Goal: Task Accomplishment & Management: Complete application form

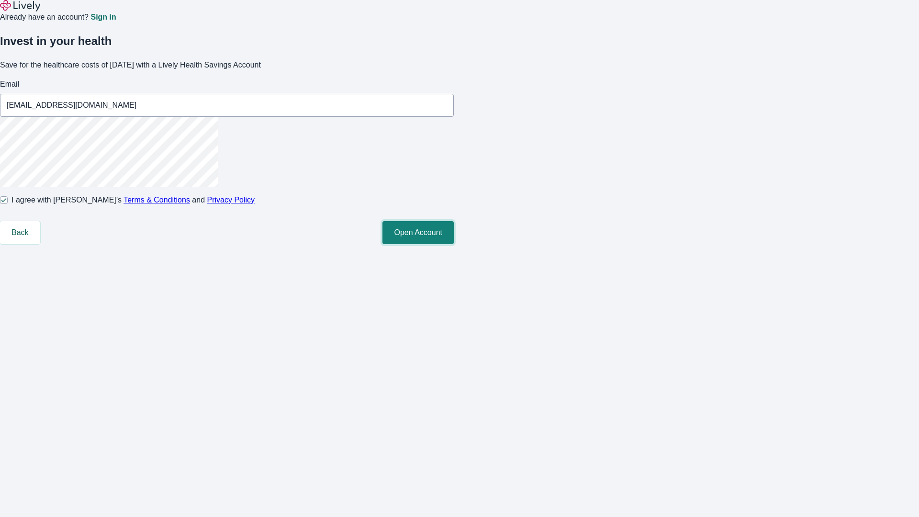
click at [454, 244] on button "Open Account" at bounding box center [418, 232] width 71 height 23
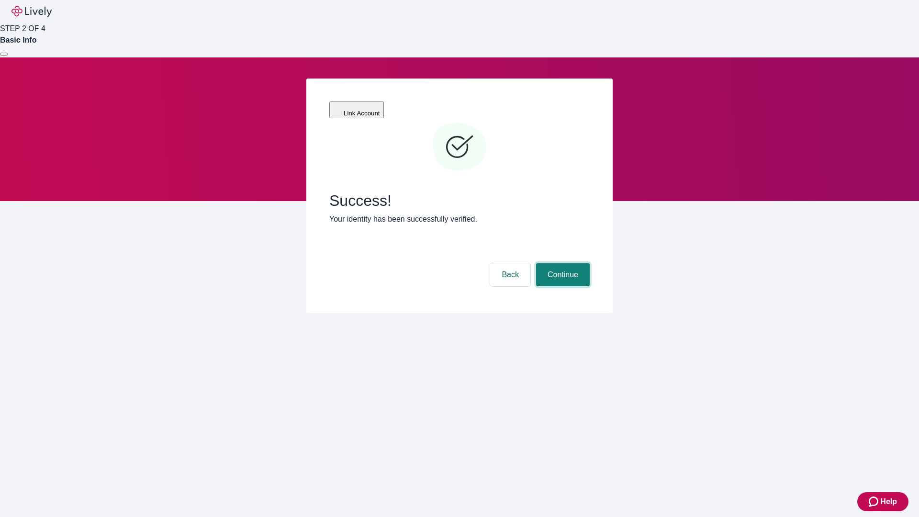
click at [562, 263] on button "Continue" at bounding box center [563, 274] width 54 height 23
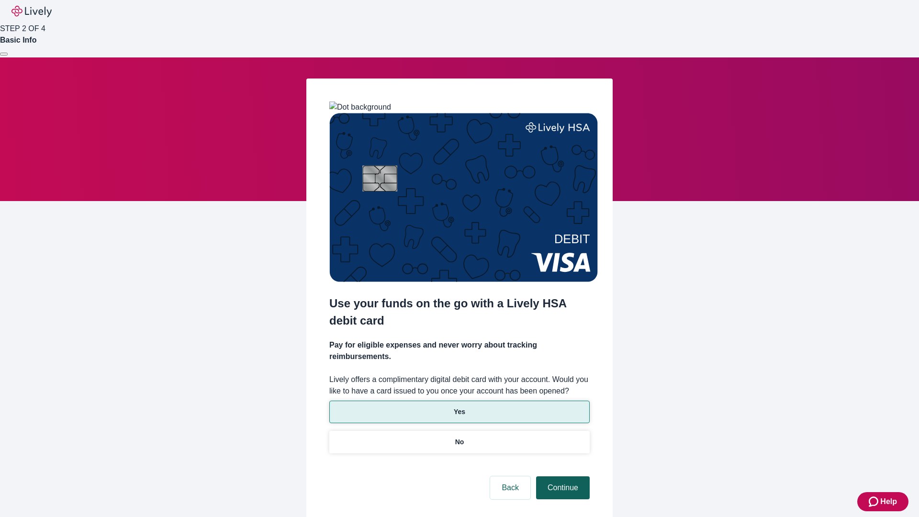
click at [459, 407] on p "Yes" at bounding box center [459, 412] width 11 height 10
click at [562, 477] on button "Continue" at bounding box center [563, 488] width 54 height 23
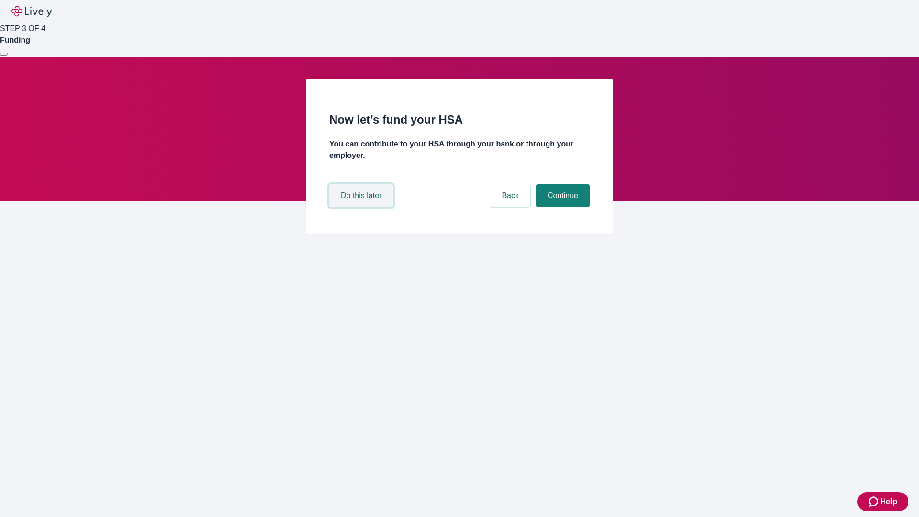
click at [363, 207] on button "Do this later" at bounding box center [361, 195] width 64 height 23
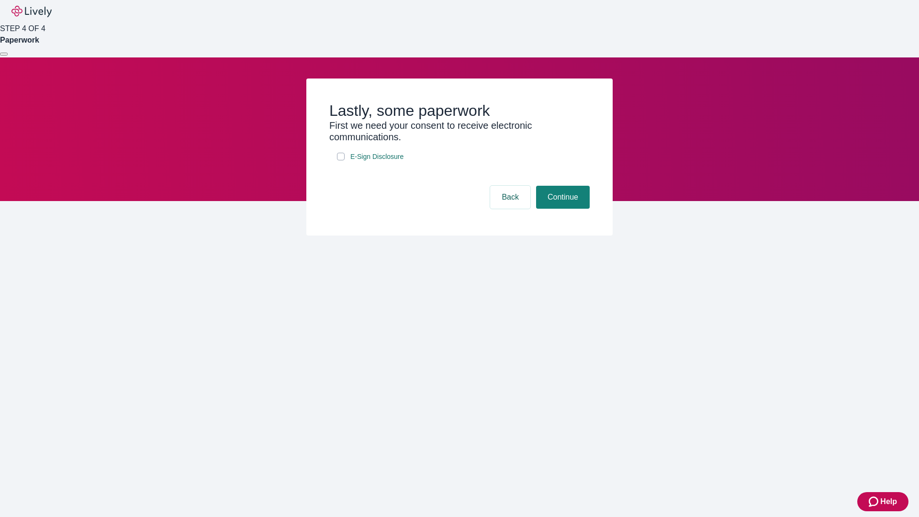
click at [341, 160] on input "E-Sign Disclosure" at bounding box center [341, 157] width 8 height 8
checkbox input "true"
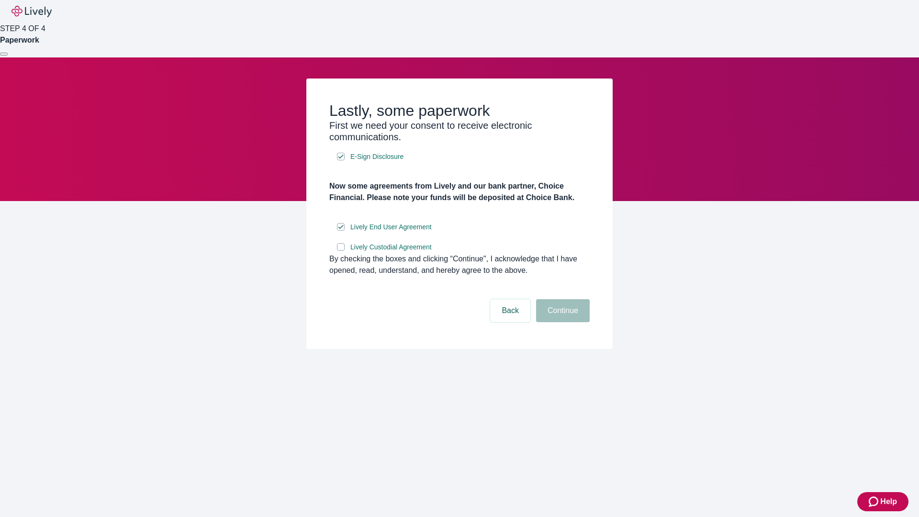
click at [341, 251] on input "Lively Custodial Agreement" at bounding box center [341, 247] width 8 height 8
checkbox input "true"
click at [562, 322] on button "Continue" at bounding box center [563, 310] width 54 height 23
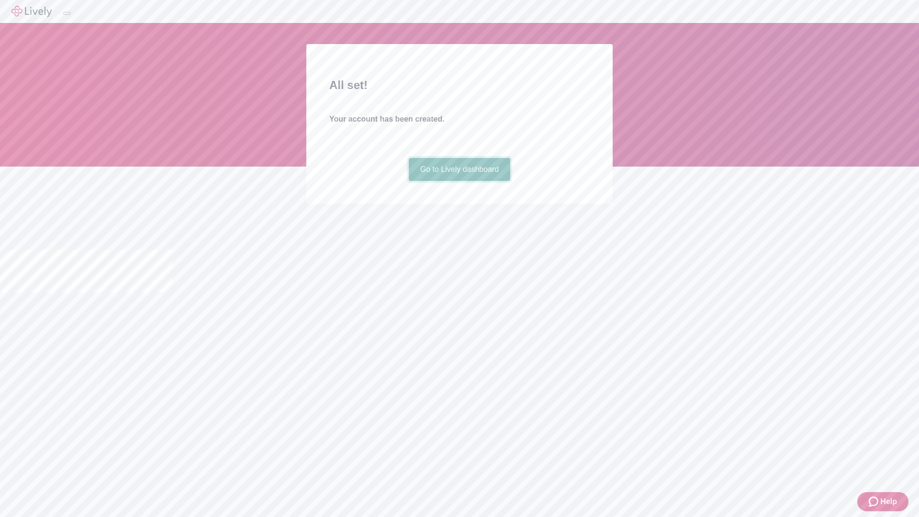
click at [459, 181] on link "Go to Lively dashboard" at bounding box center [460, 169] width 102 height 23
